Goal: Task Accomplishment & Management: Complete application form

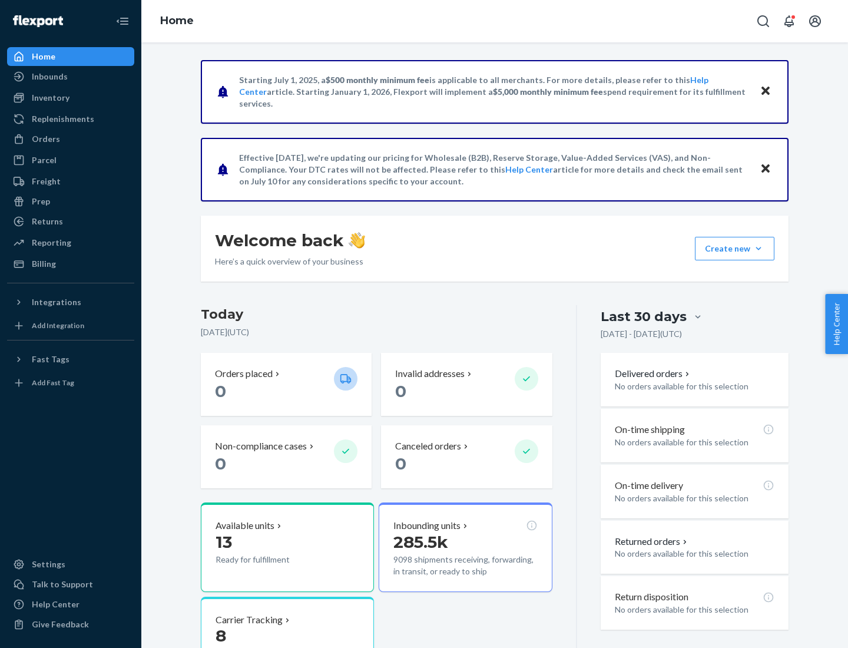
click at [759, 249] on button "Create new Create new inbound Create new order Create new product" at bounding box center [735, 249] width 80 height 24
click at [71, 77] on div "Inbounds" at bounding box center [70, 76] width 125 height 16
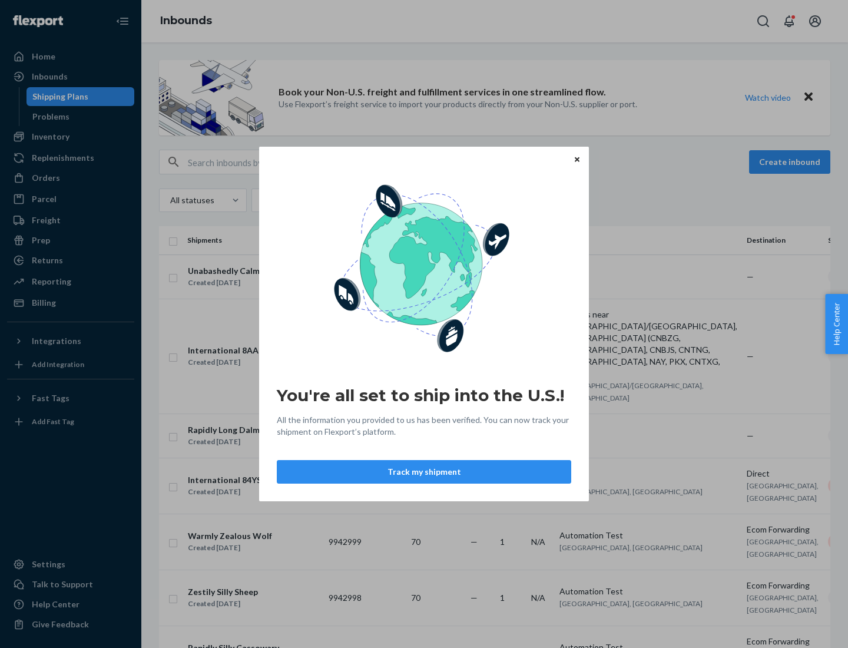
click at [71, 137] on div "You're all set to ship into the U.S.! All the information you provided to us ha…" at bounding box center [424, 324] width 848 height 648
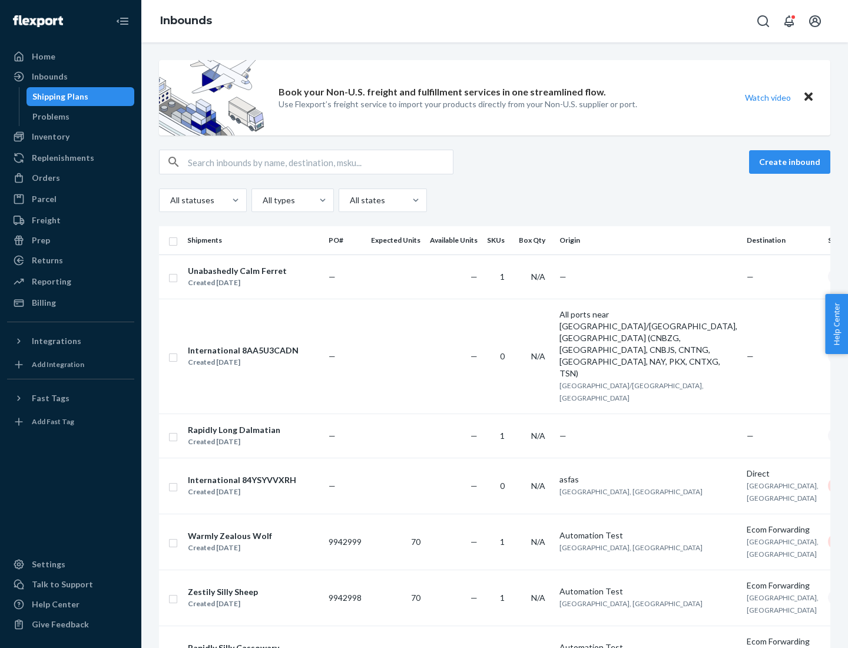
click at [495, 21] on div "Inbounds" at bounding box center [494, 21] width 707 height 42
click at [495, 200] on div "All statuses All types All states" at bounding box center [495, 201] width 672 height 24
click at [58, 97] on div "Shipping Plans" at bounding box center [60, 97] width 56 height 12
click at [792, 162] on button "Create inbound" at bounding box center [789, 162] width 81 height 24
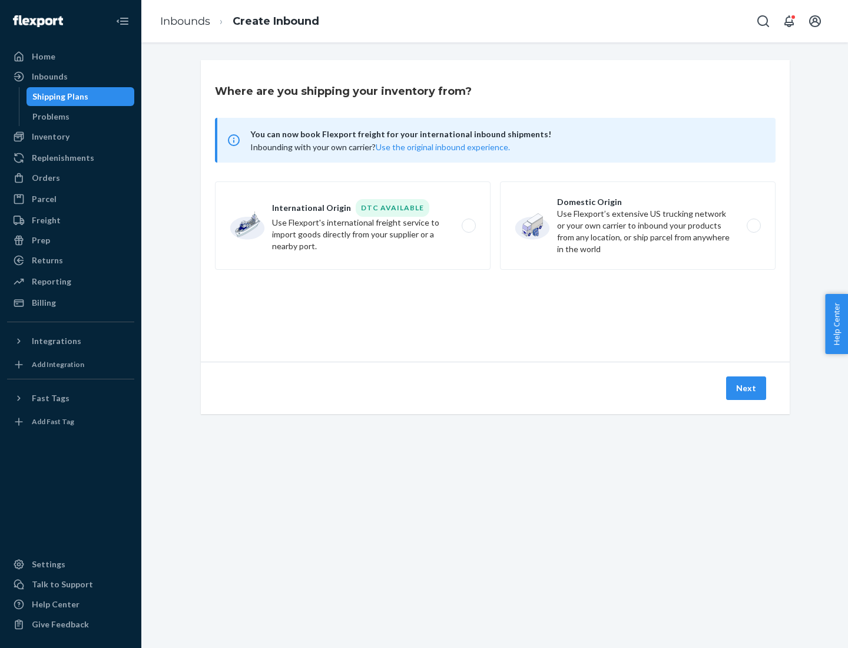
click at [353, 226] on label "International Origin DTC Available Use Flexport's international freight service…" at bounding box center [353, 225] width 276 height 88
click at [468, 226] on input "International Origin DTC Available Use Flexport's international freight service…" at bounding box center [472, 226] width 8 height 8
radio input "true"
click at [495, 308] on icon at bounding box center [495, 308] width 33 height 33
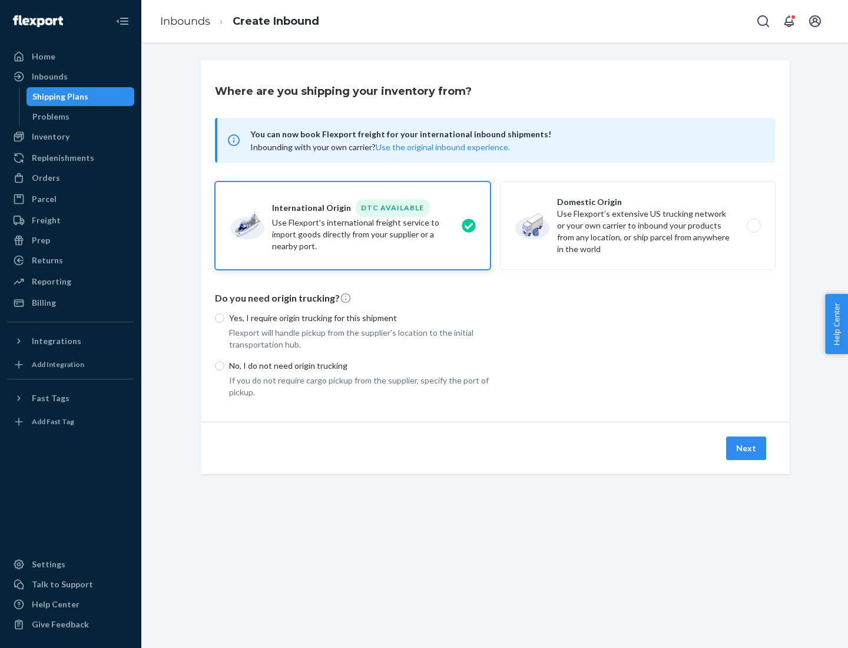
click at [360, 318] on p "Yes, I require origin trucking for this shipment" at bounding box center [360, 318] width 262 height 12
click at [224, 318] on input "Yes, I require origin trucking for this shipment" at bounding box center [219, 317] width 9 height 9
radio input "true"
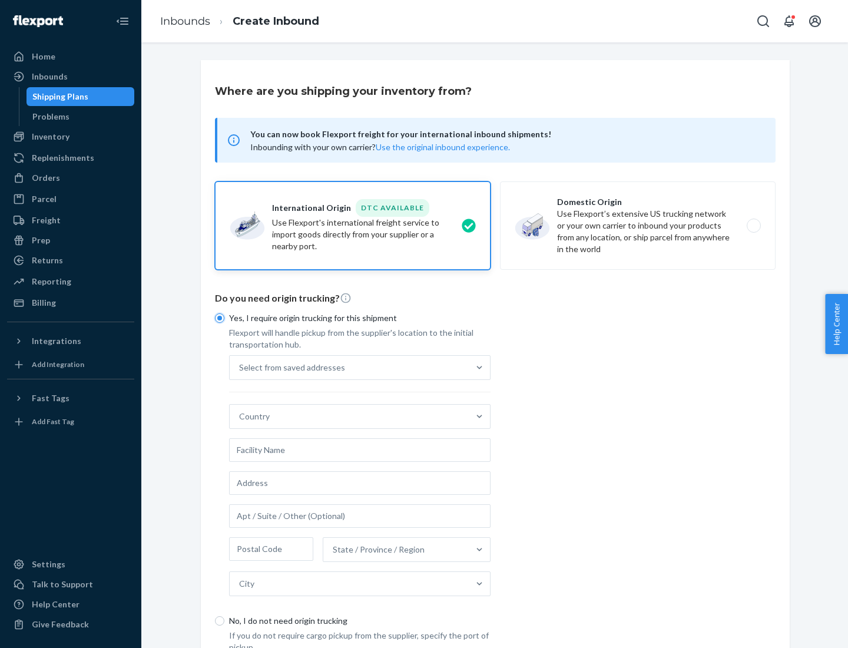
scroll to position [22, 0]
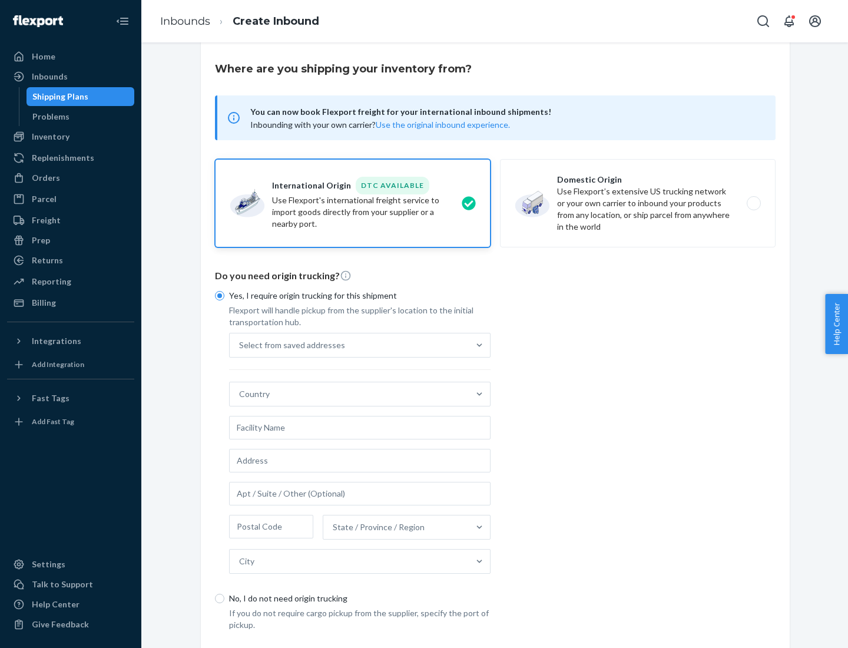
click at [349, 345] on div "Select from saved addresses" at bounding box center [349, 345] width 239 height 24
click at [240, 345] on input "Select from saved addresses" at bounding box center [239, 345] width 1 height 12
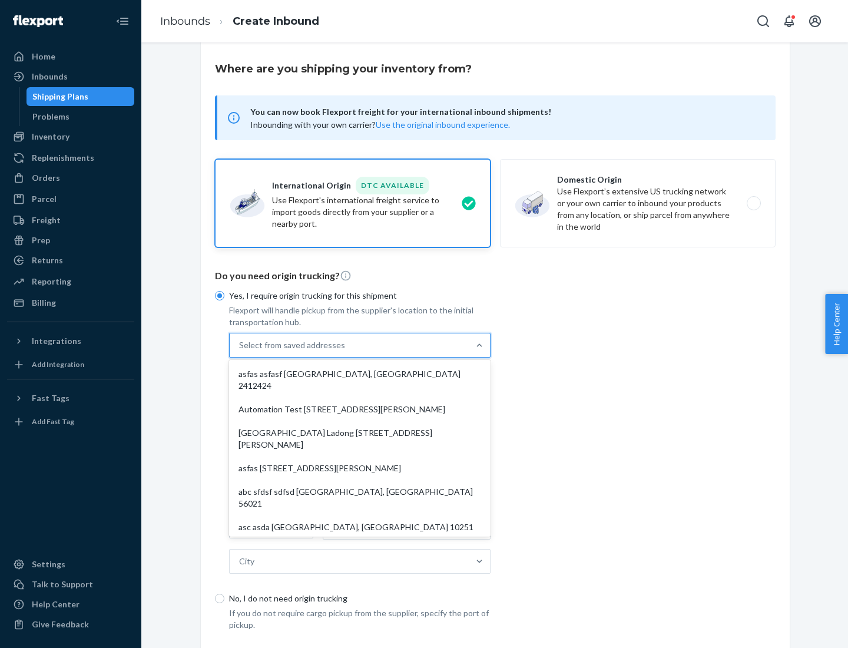
scroll to position [51, 0]
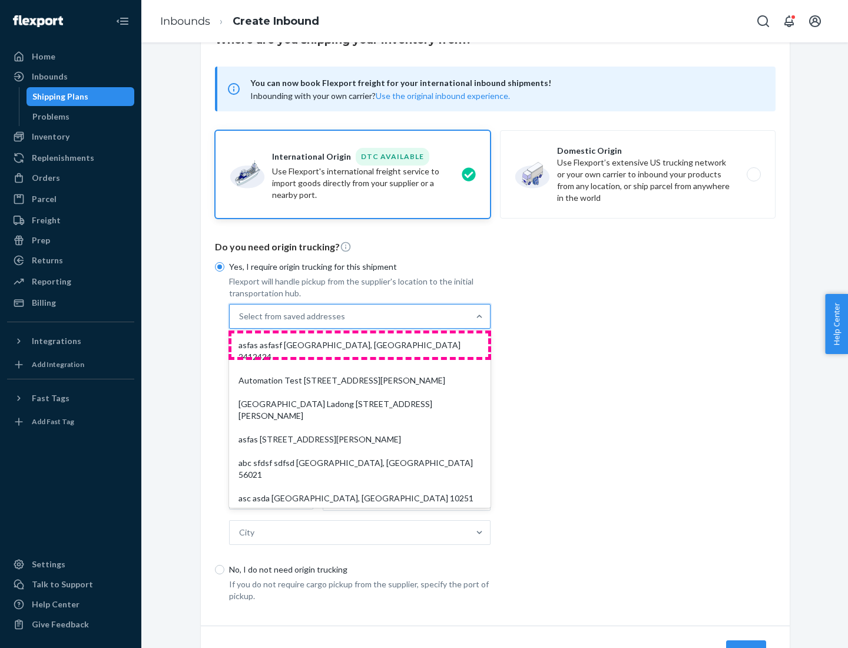
click at [360, 345] on div "asfas asfasf [GEOGRAPHIC_DATA], [GEOGRAPHIC_DATA] 2412424" at bounding box center [360, 350] width 257 height 35
click at [240, 322] on input "option asfas asfasf [GEOGRAPHIC_DATA], [GEOGRAPHIC_DATA] 2412424 focused, 1 of …" at bounding box center [239, 316] width 1 height 12
type input "asfas"
type input "asfasf"
type input "2412424"
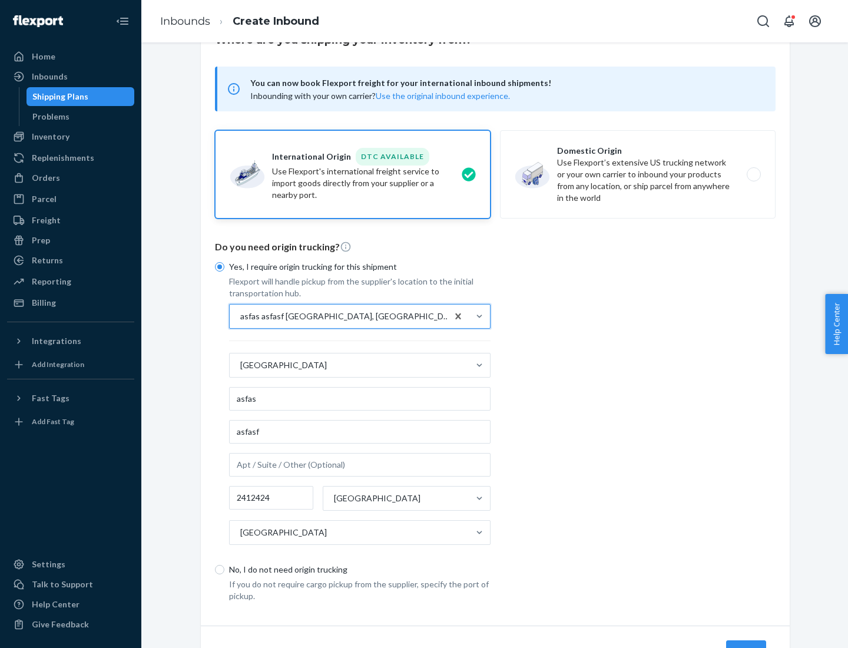
scroll to position [110, 0]
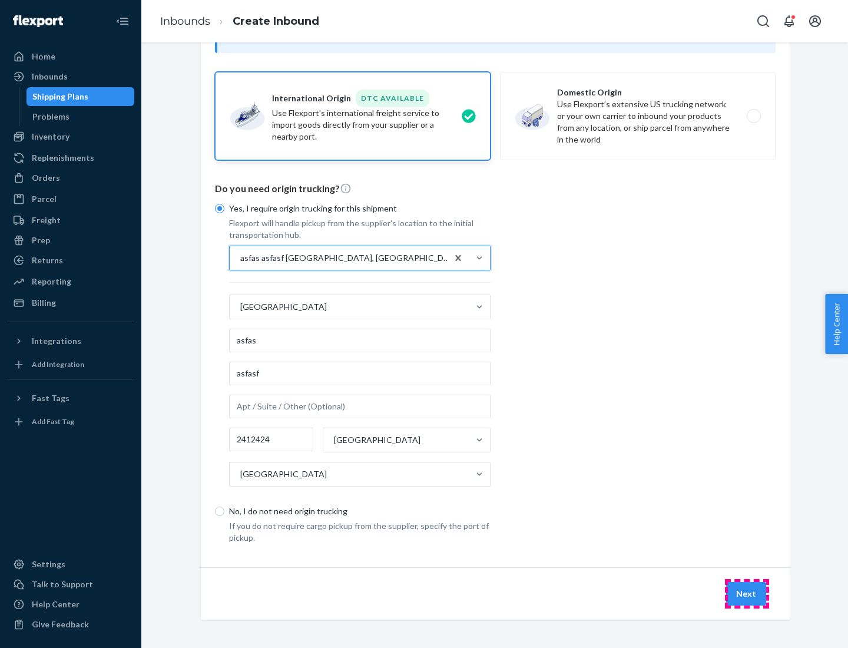
click at [747, 593] on button "Next" at bounding box center [746, 594] width 40 height 24
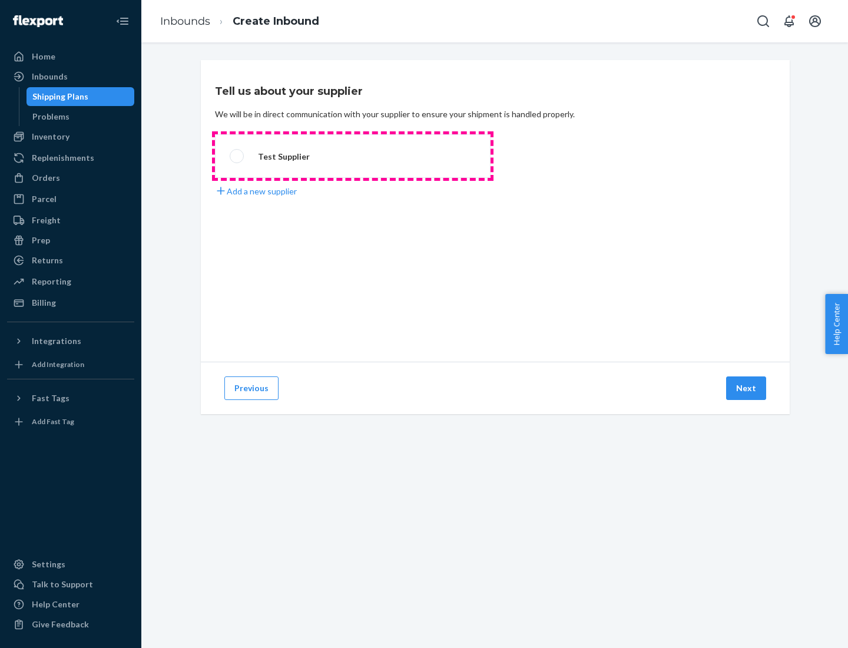
click at [353, 156] on label "Test Supplier" at bounding box center [353, 156] width 276 height 44
click at [237, 156] on input "Test Supplier" at bounding box center [234, 157] width 8 height 8
radio input "true"
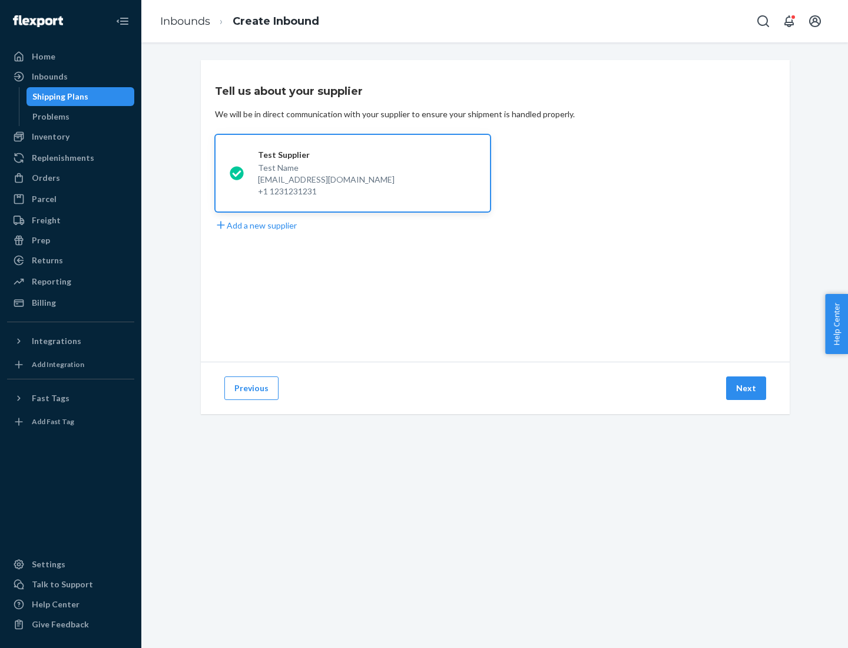
click at [747, 388] on button "Next" at bounding box center [746, 388] width 40 height 24
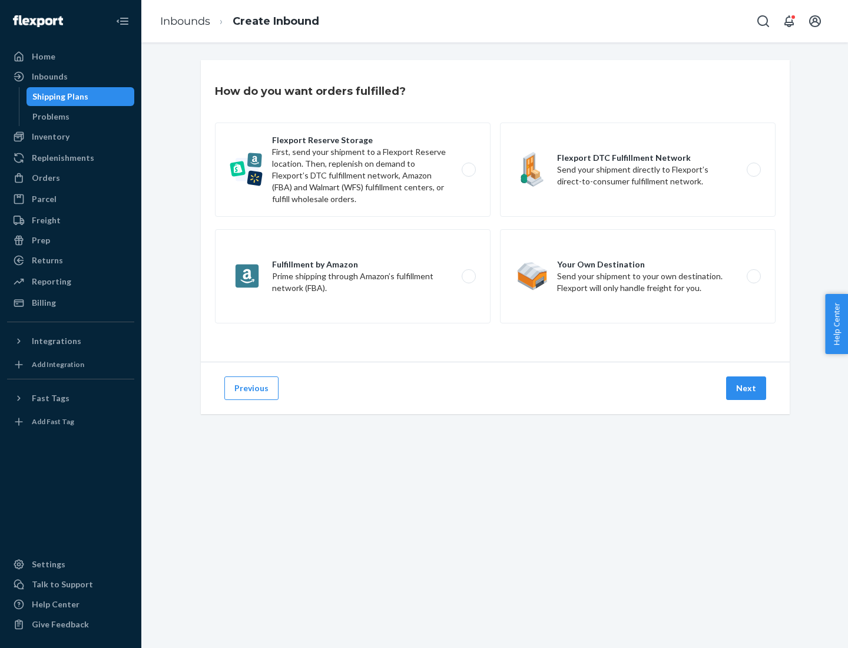
click at [353, 276] on label "Fulfillment by Amazon Prime shipping through Amazon’s fulfillment network (FBA)." at bounding box center [353, 276] width 276 height 94
click at [468, 276] on input "Fulfillment by Amazon Prime shipping through Amazon’s fulfillment network (FBA)." at bounding box center [472, 277] width 8 height 8
radio input "true"
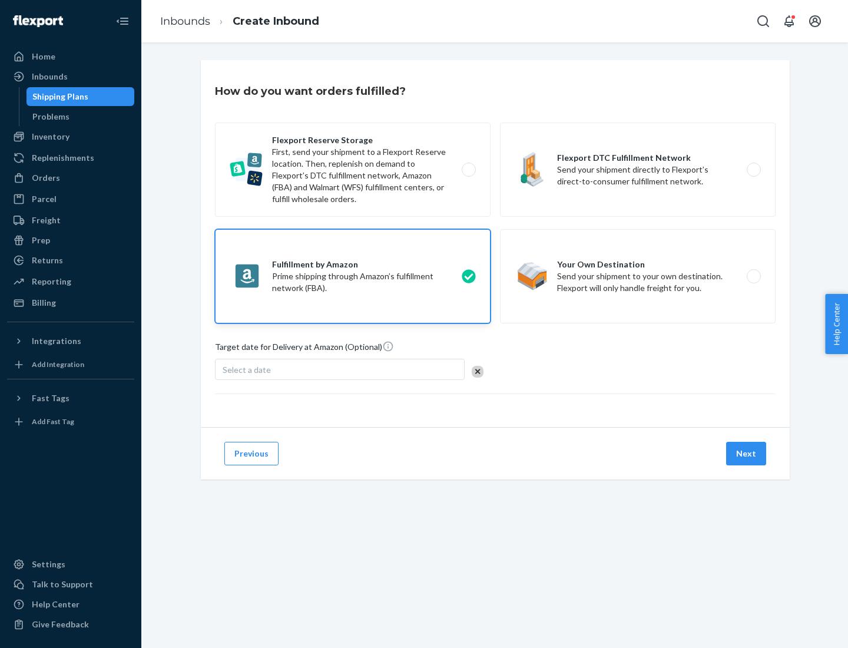
click at [747, 454] on button "Next" at bounding box center [746, 454] width 40 height 24
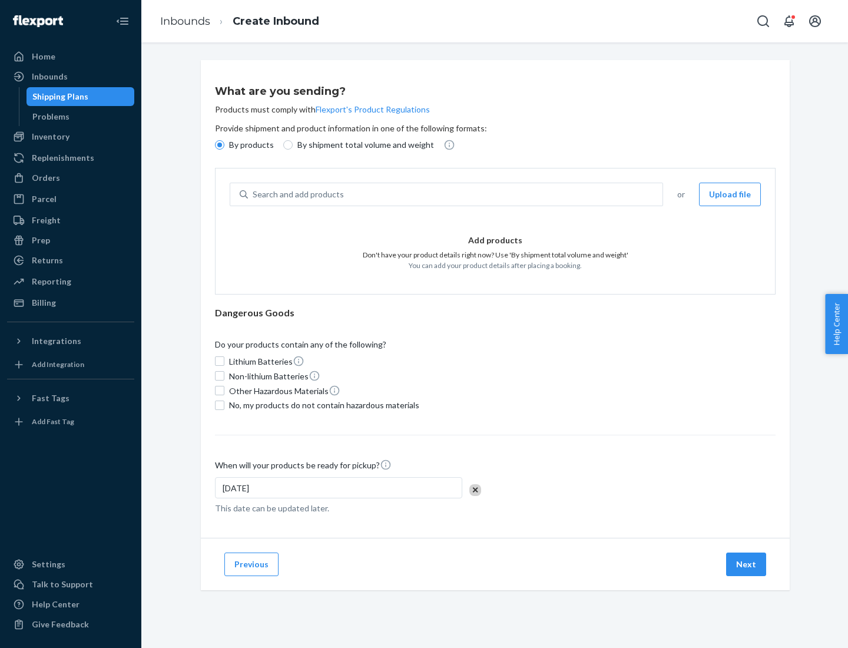
click at [362, 145] on p "By shipment total volume and weight" at bounding box center [366, 145] width 137 height 12
click at [293, 145] on input "By shipment total volume and weight" at bounding box center [287, 144] width 9 height 9
radio input "true"
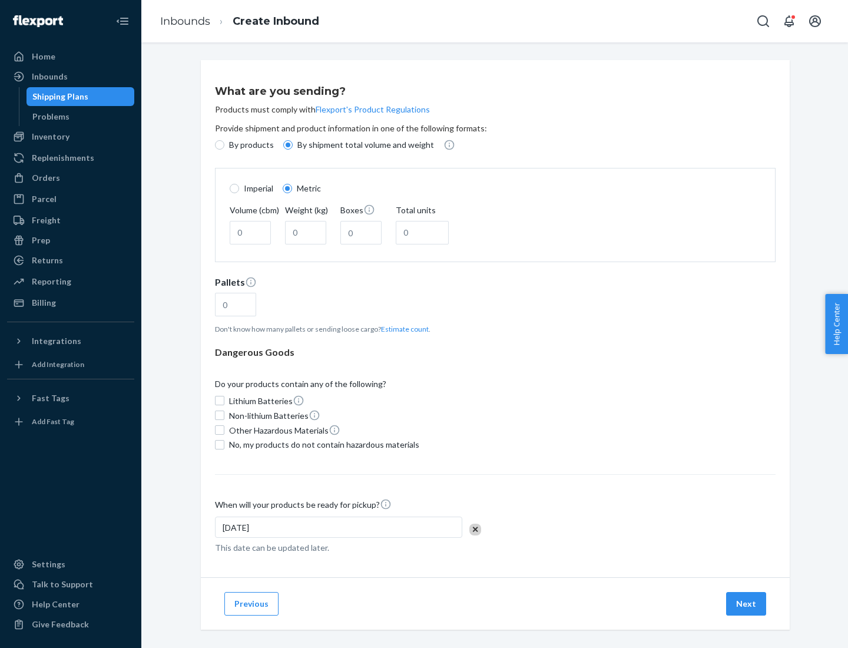
click at [250, 145] on p "By products" at bounding box center [251, 145] width 45 height 12
click at [224, 145] on input "By products" at bounding box center [219, 144] width 9 height 9
radio input "true"
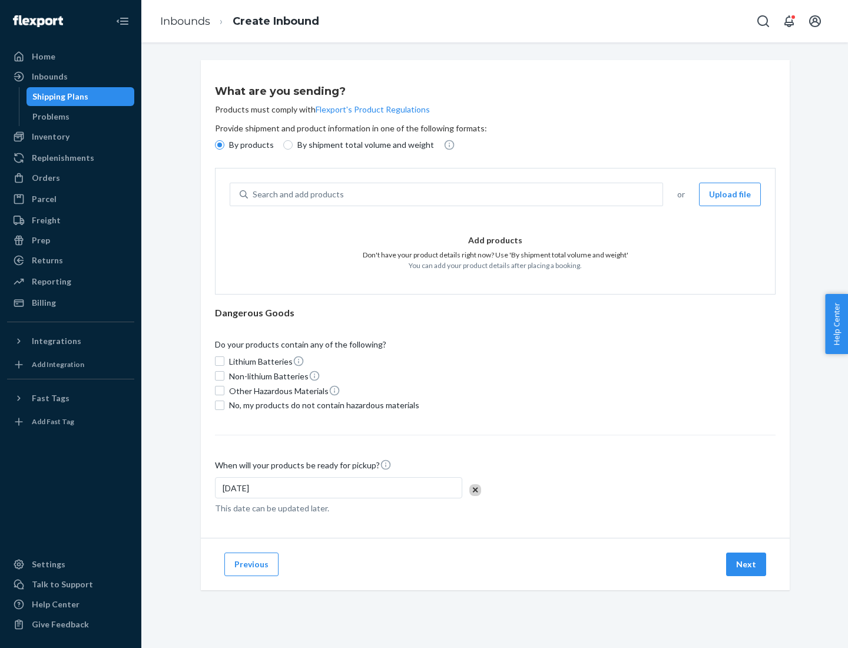
click at [456, 194] on div "Search and add products" at bounding box center [455, 194] width 415 height 21
click at [254, 194] on input "Search and add products" at bounding box center [253, 195] width 1 height 12
type input "test"
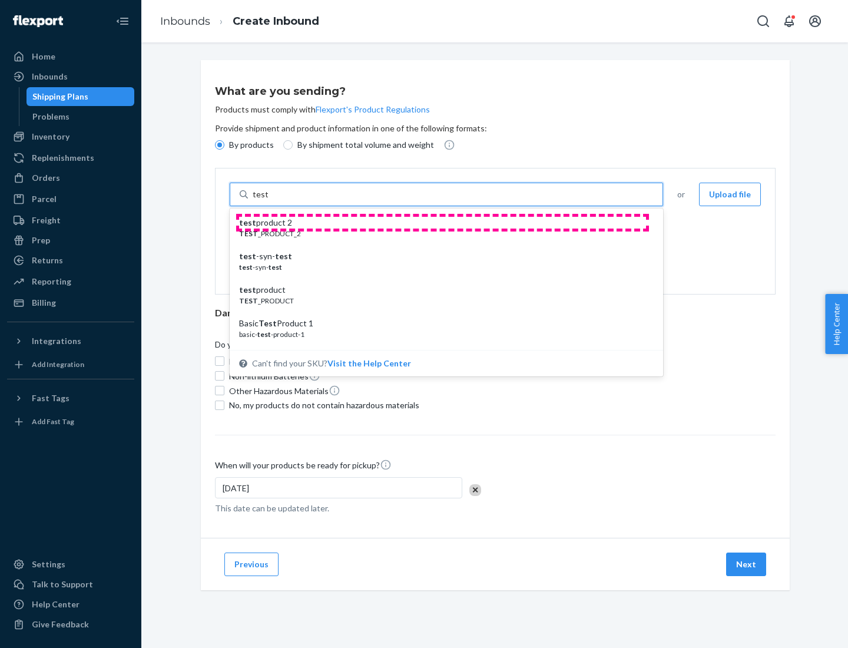
click at [442, 223] on div "test product 2" at bounding box center [441, 223] width 405 height 12
click at [268, 200] on input "test" at bounding box center [260, 195] width 15 height 12
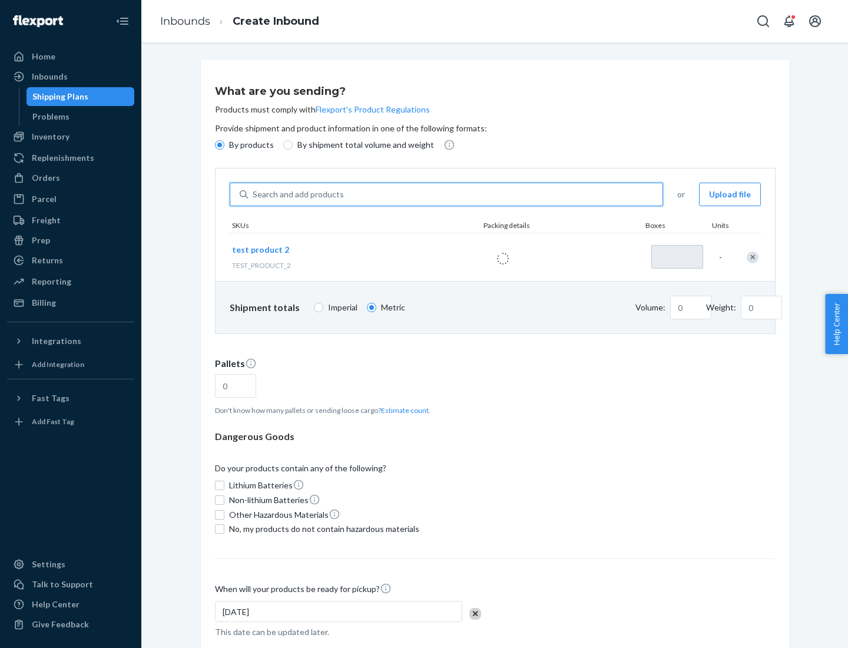
type input "1"
type input "0.02"
type input "22.23"
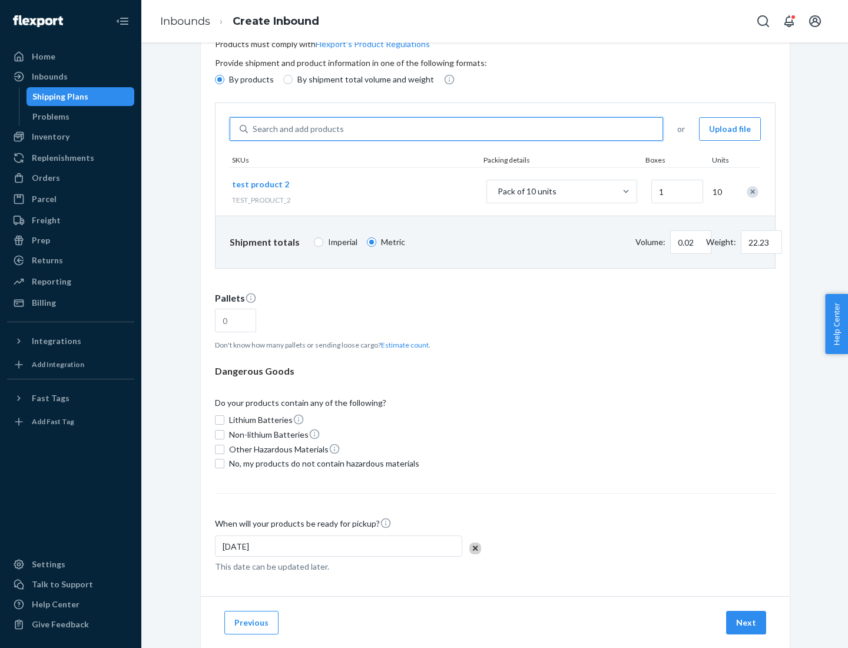
click at [402, 345] on button "Estimate count" at bounding box center [405, 345] width 48 height 10
type input "1"
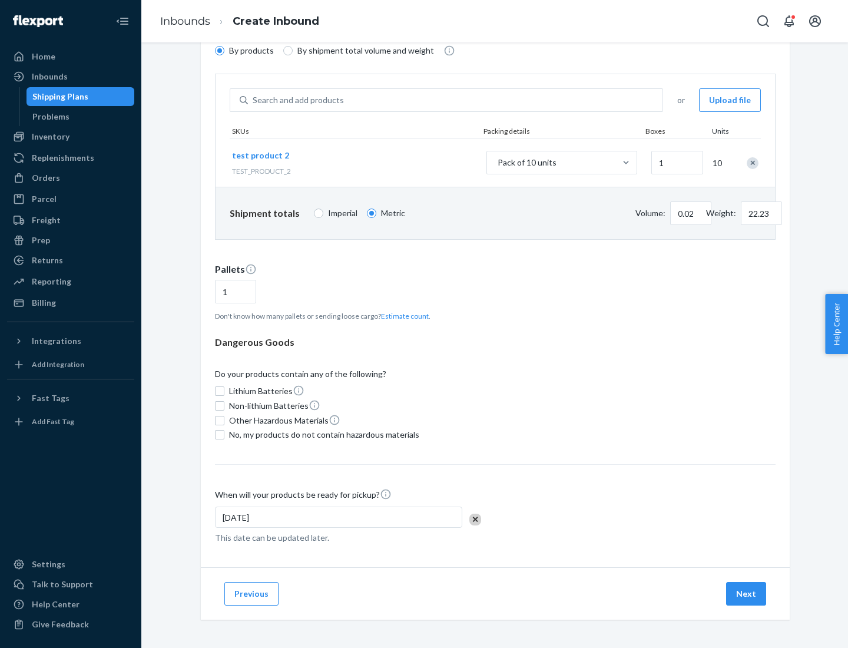
click at [322, 435] on span "No, my products do not contain hazardous materials" at bounding box center [324, 435] width 190 height 12
click at [224, 435] on input "No, my products do not contain hazardous materials" at bounding box center [219, 434] width 9 height 9
checkbox input "true"
click at [747, 594] on button "Next" at bounding box center [746, 594] width 40 height 24
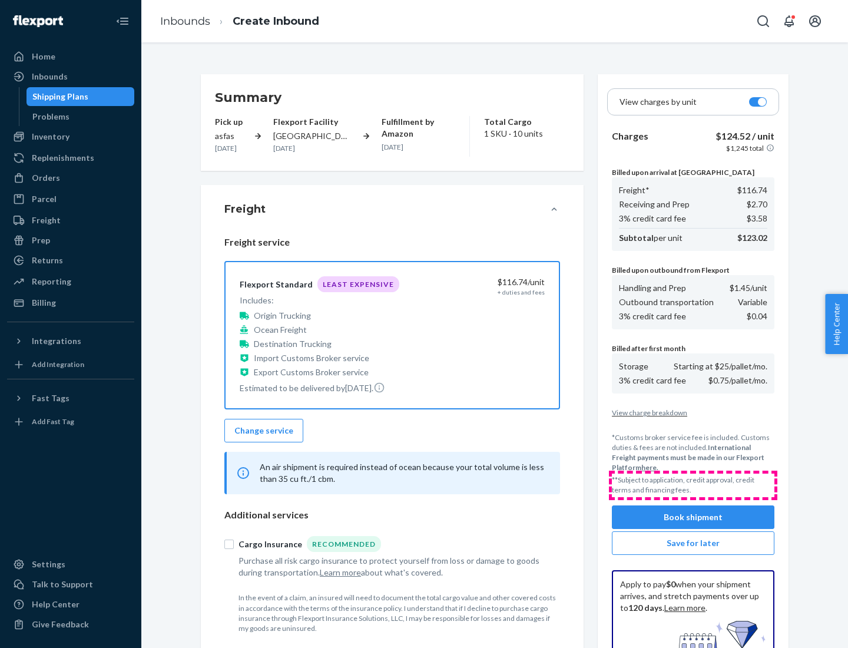
scroll to position [172, 0]
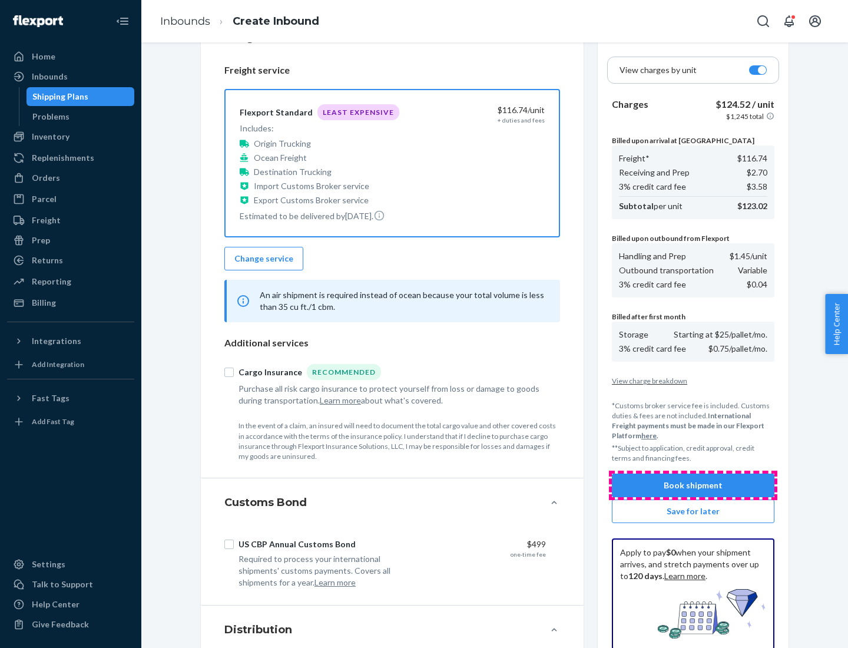
click at [693, 485] on button "Book shipment" at bounding box center [693, 486] width 163 height 24
